Goal: Task Accomplishment & Management: Manage account settings

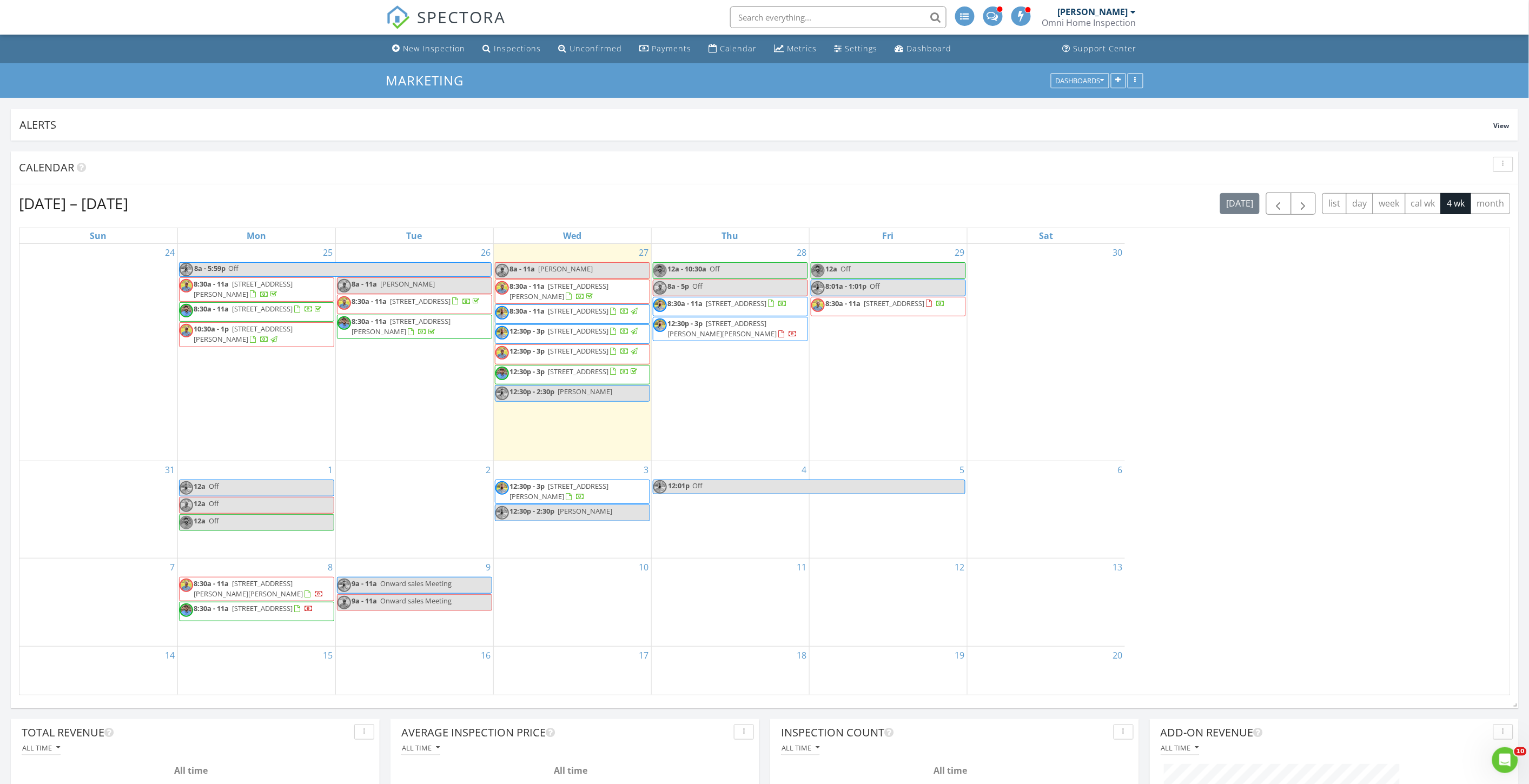
scroll to position [1246, 1548]
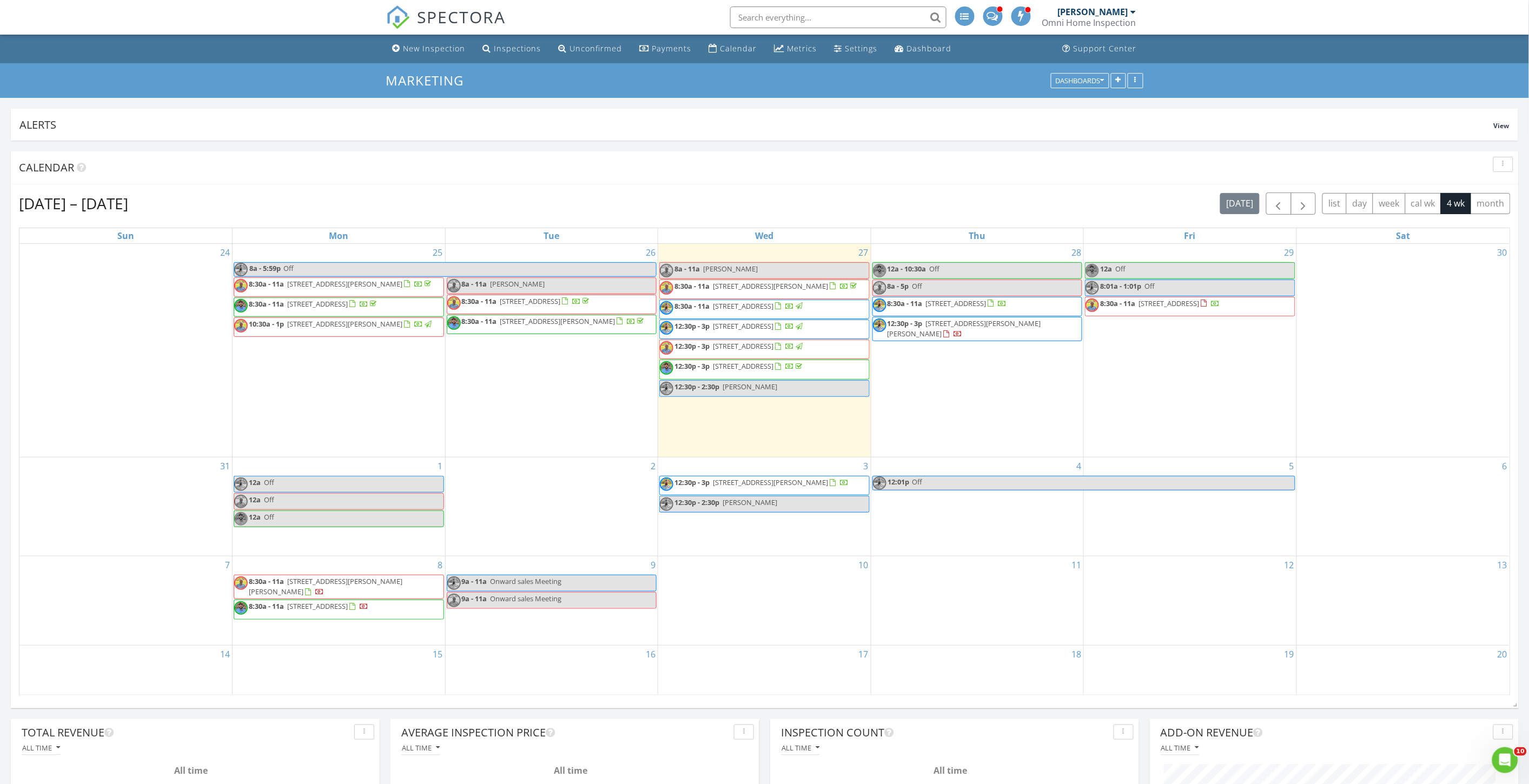
click at [1144, 303] on span "1321 Pinhook Rd , Lebanon 37090" at bounding box center [1168, 303] width 60 height 10
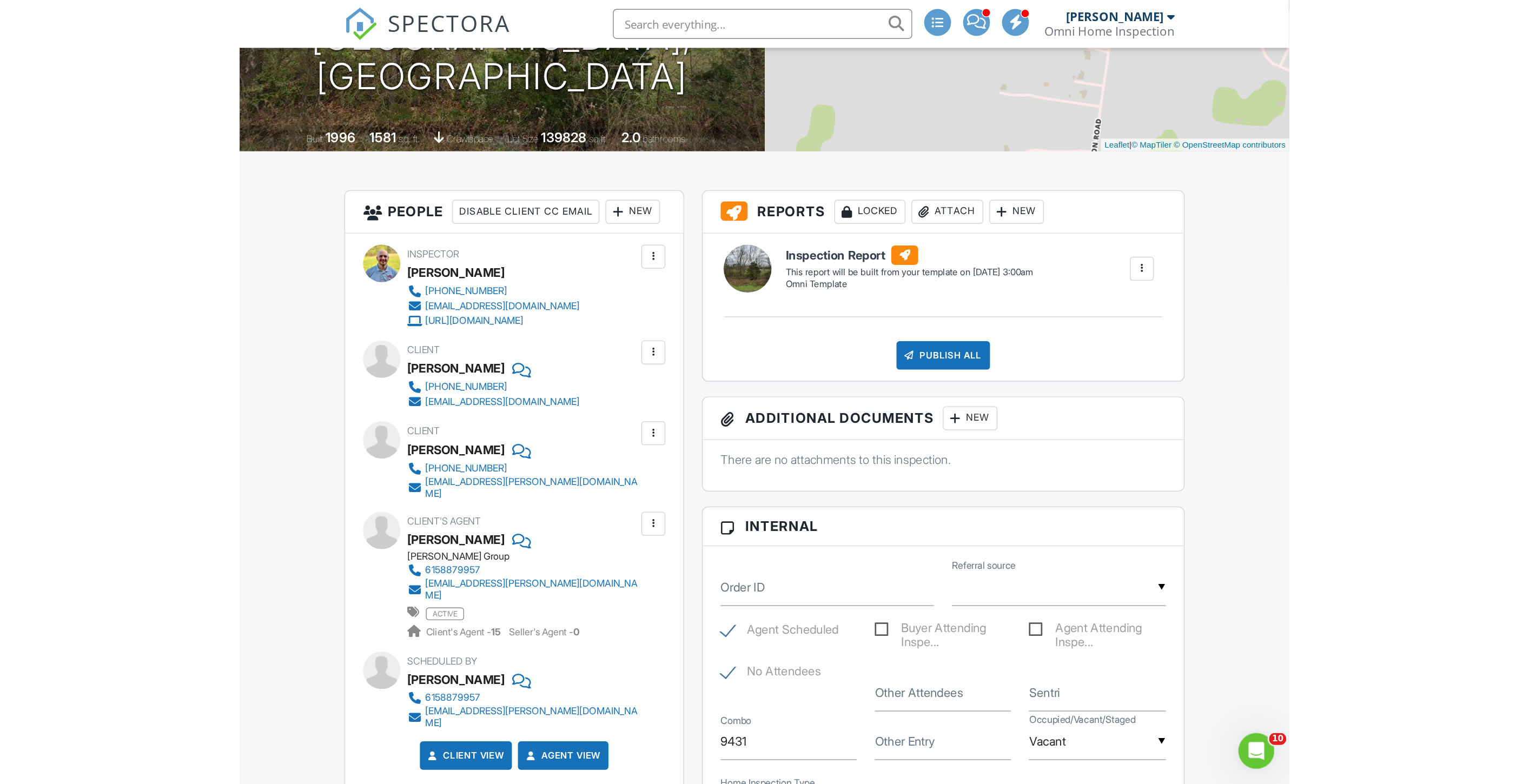
scroll to position [180, 0]
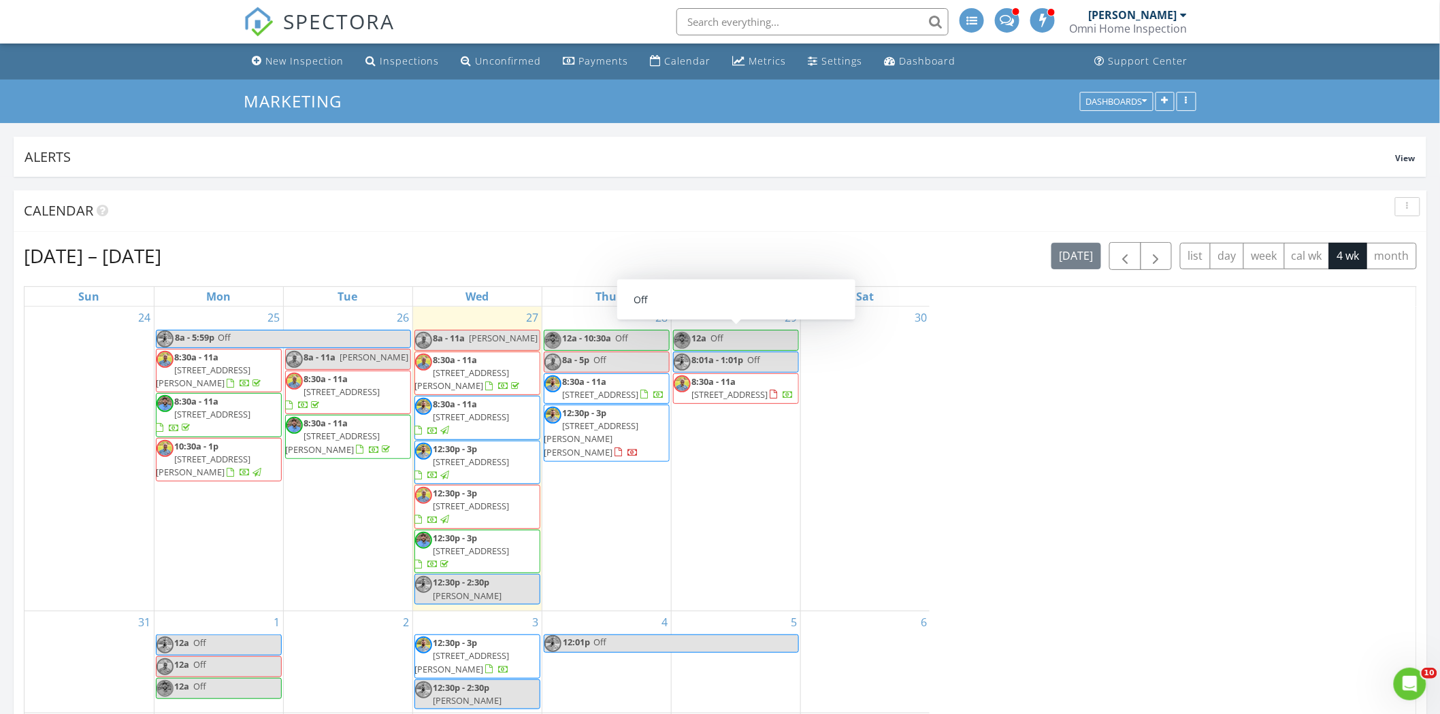
scroll to position [7, 7]
